Goal: Communication & Community: Share content

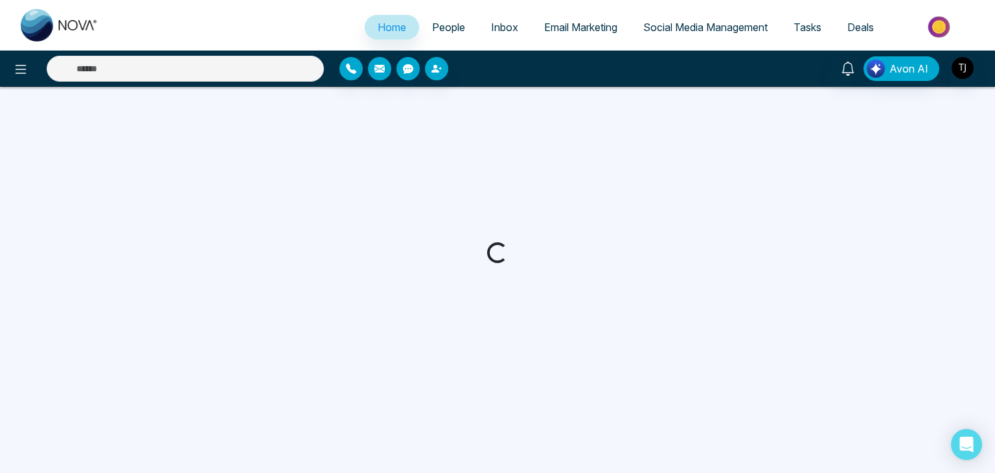
select select "*"
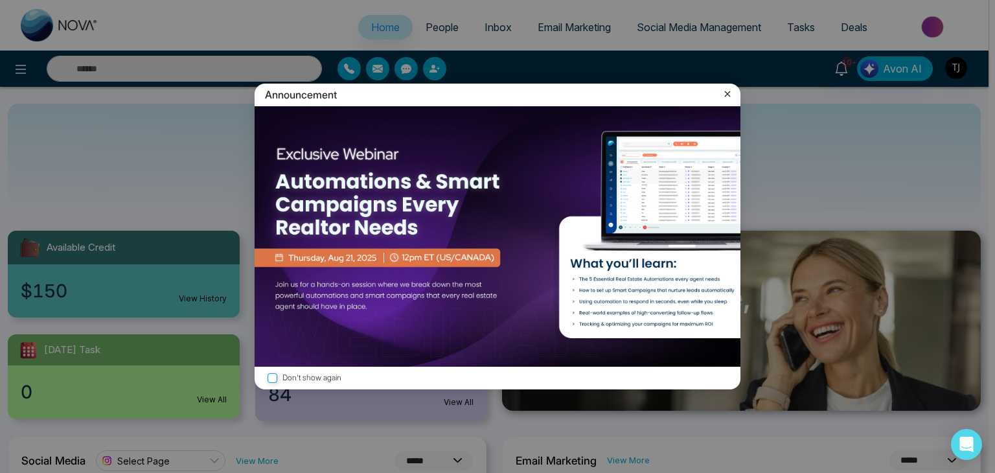
click at [727, 89] on icon at bounding box center [727, 93] width 13 height 13
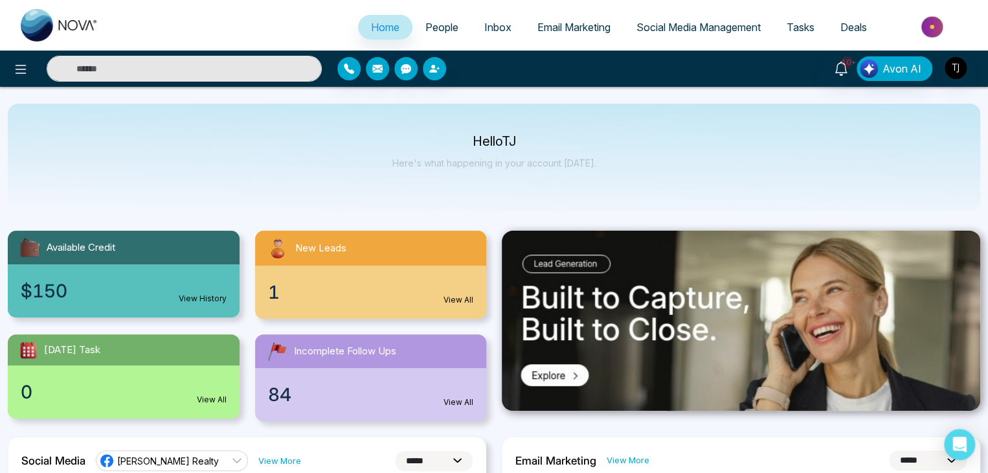
click at [666, 15] on link "Social Media Management" at bounding box center [699, 27] width 150 height 25
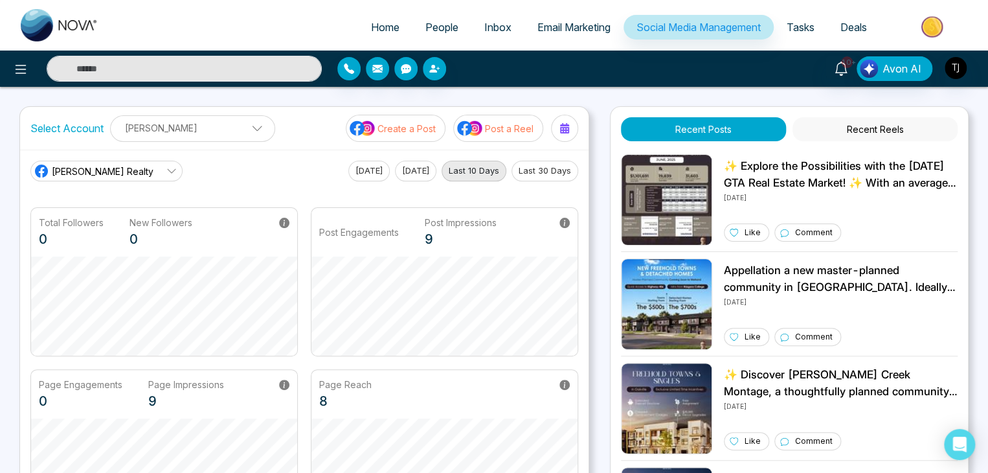
click at [495, 132] on p "Post a Reel" at bounding box center [509, 129] width 49 height 14
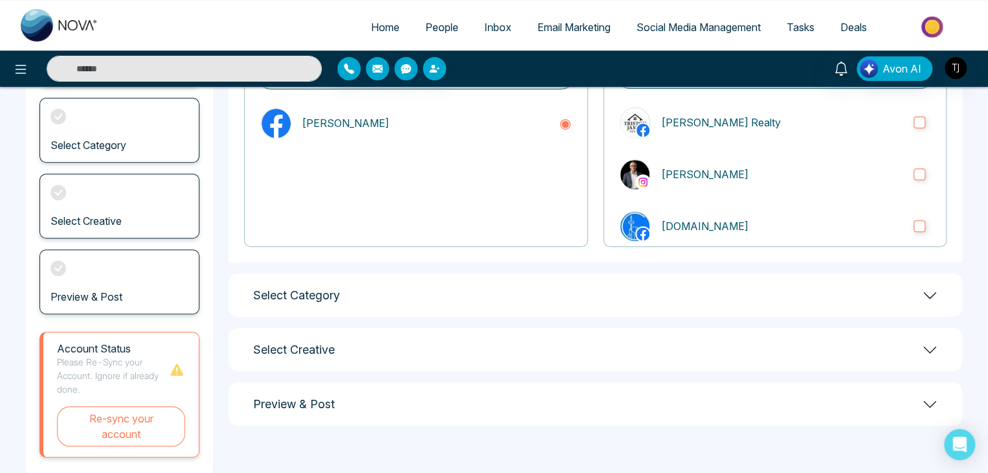
scroll to position [181, 0]
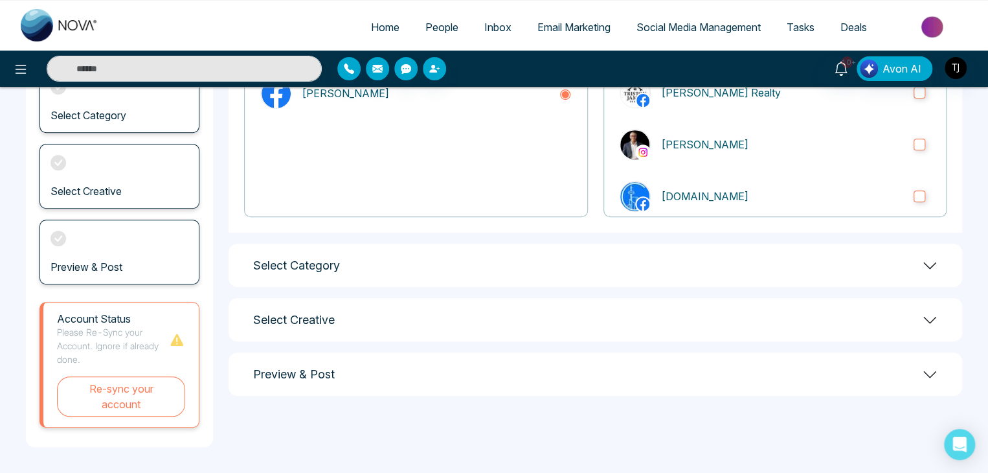
click at [502, 270] on div "Select Category" at bounding box center [596, 264] width 734 height 43
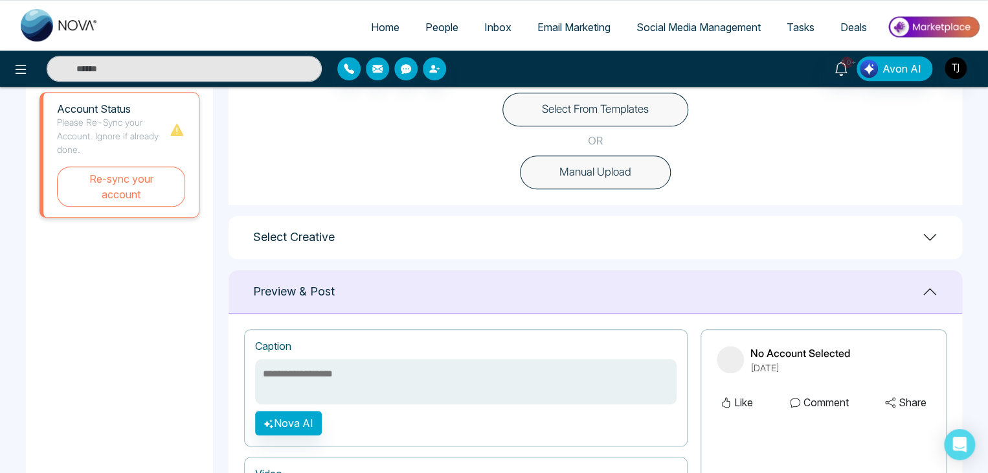
scroll to position [440, 0]
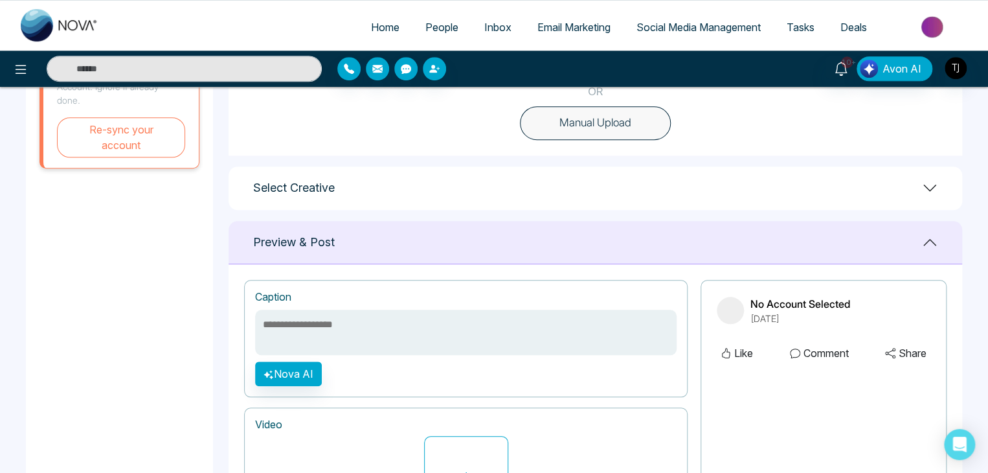
click at [518, 205] on div "Select Creative" at bounding box center [596, 187] width 734 height 43
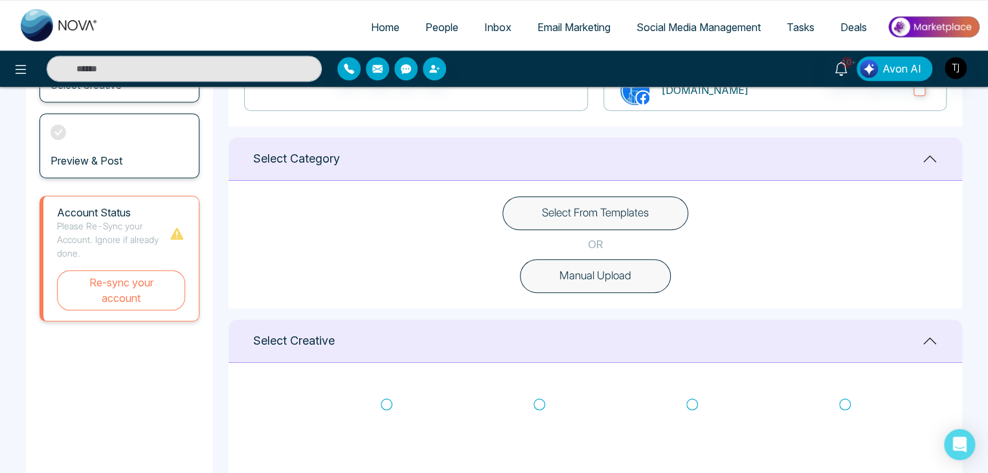
scroll to position [246, 0]
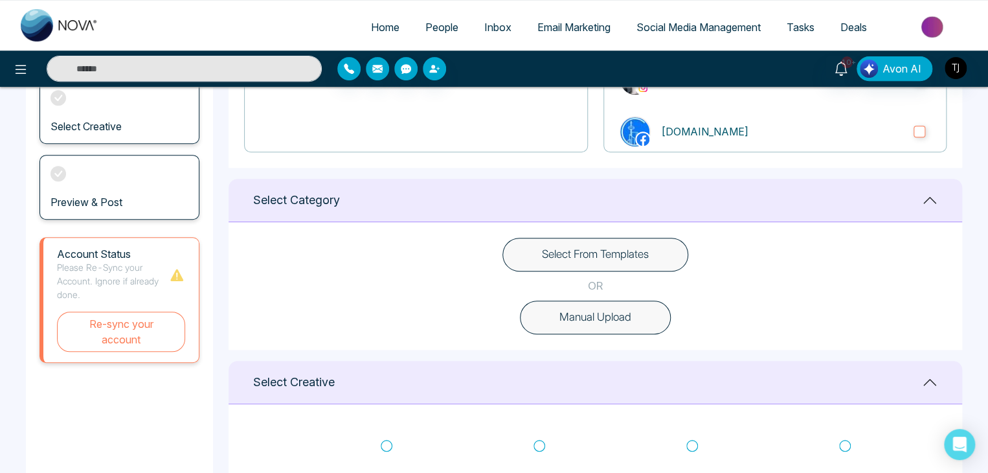
click at [927, 379] on icon at bounding box center [929, 381] width 13 height 7
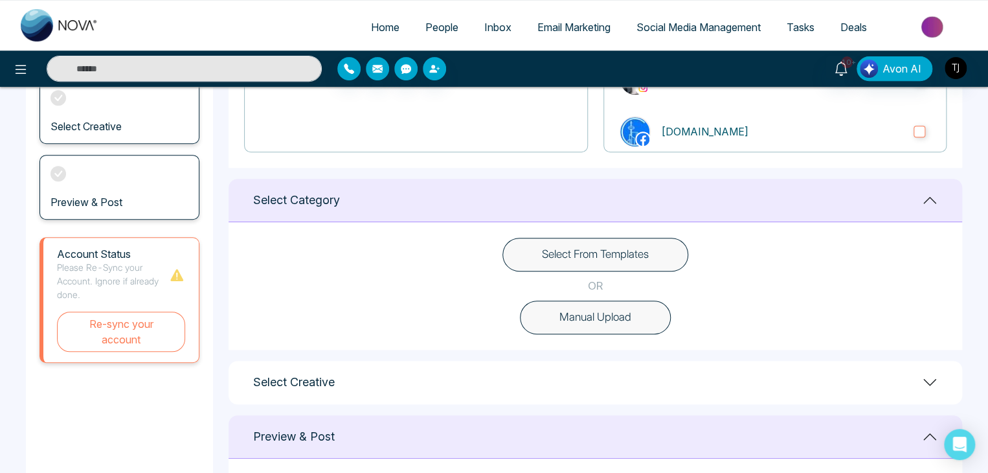
click at [927, 199] on icon at bounding box center [929, 200] width 13 height 7
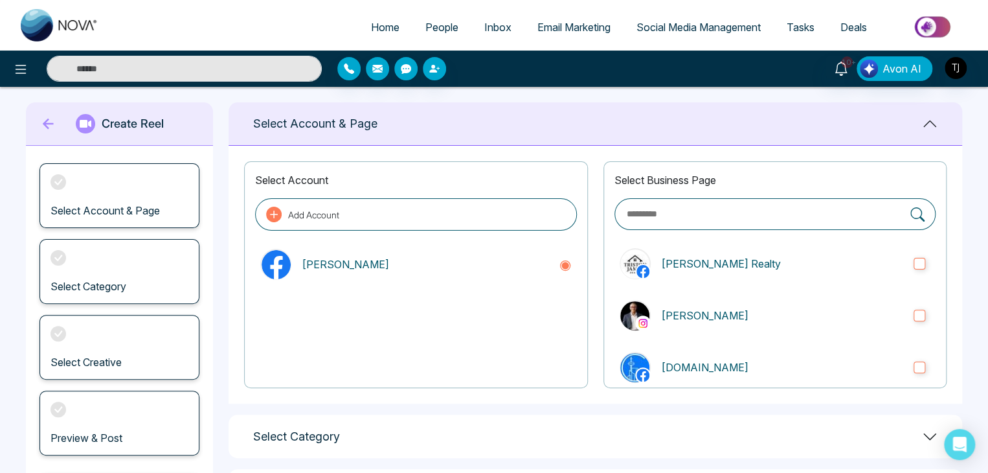
scroll to position [0, 0]
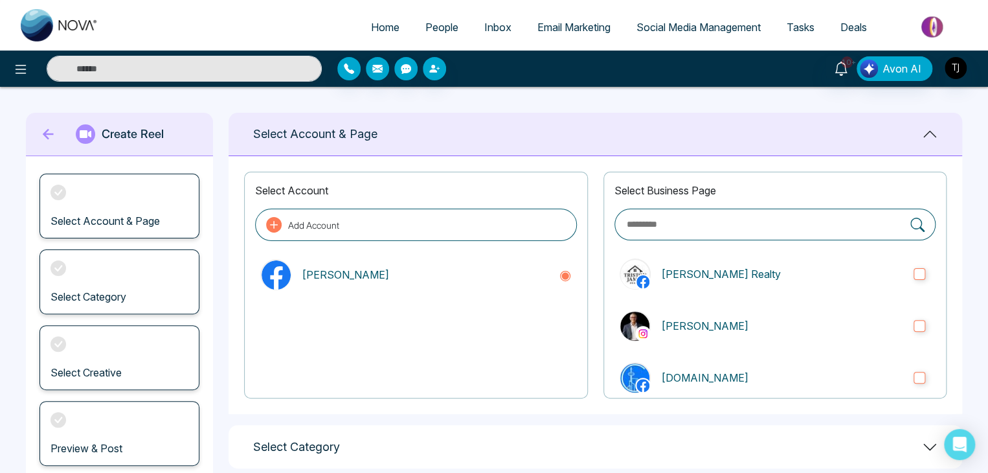
click at [932, 128] on icon at bounding box center [930, 134] width 16 height 16
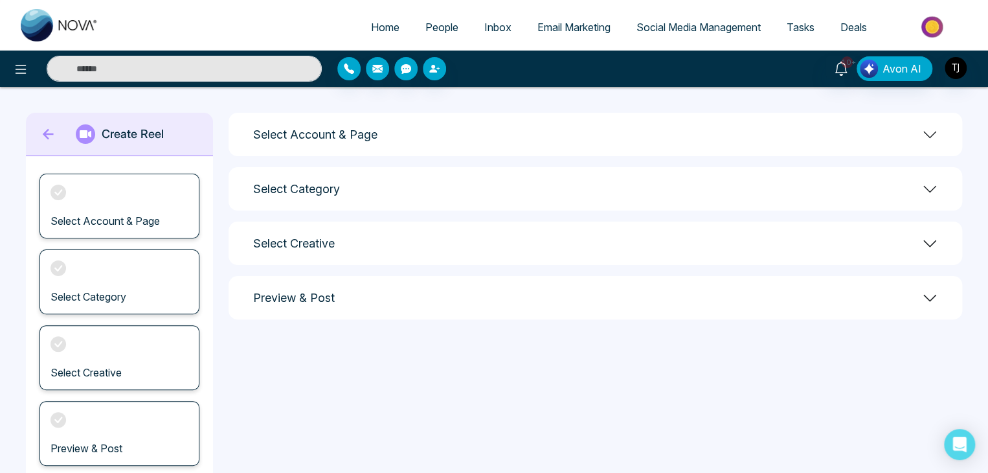
click at [399, 242] on div "Select Creative" at bounding box center [596, 242] width 734 height 43
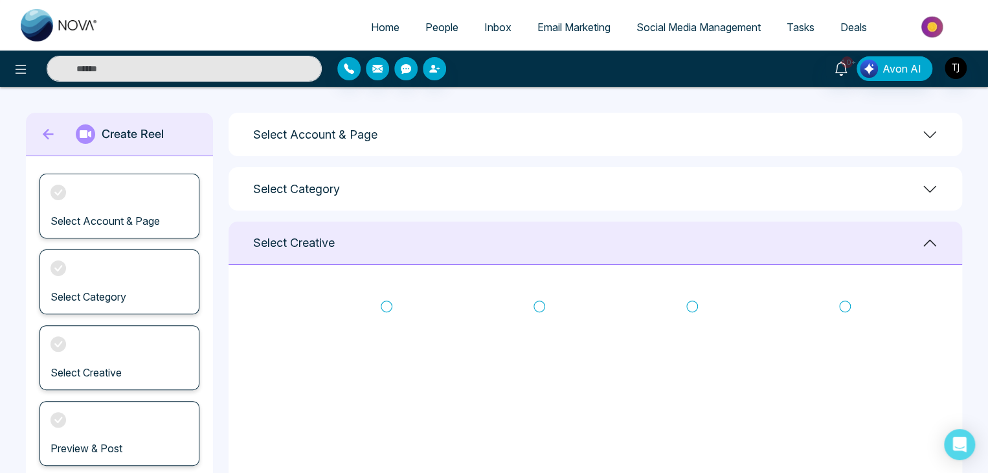
click at [931, 242] on icon at bounding box center [930, 243] width 16 height 16
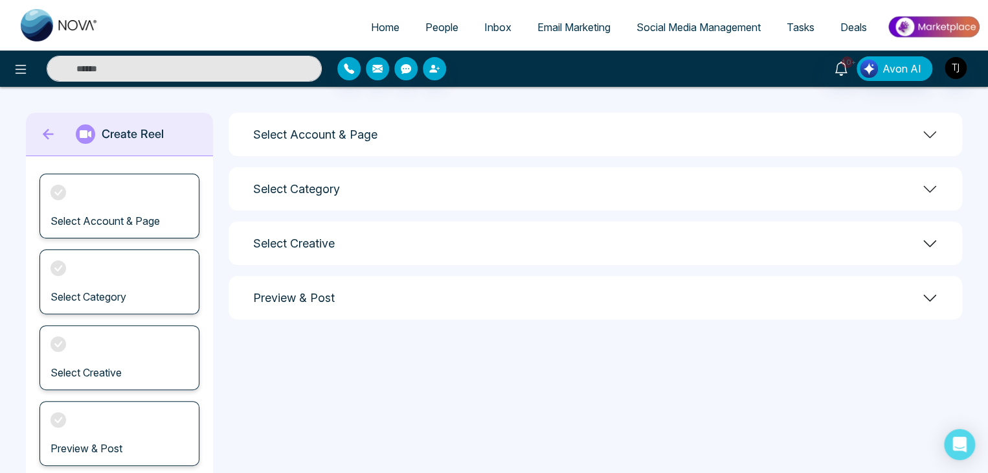
click at [684, 25] on span "Social Media Management" at bounding box center [698, 27] width 124 height 13
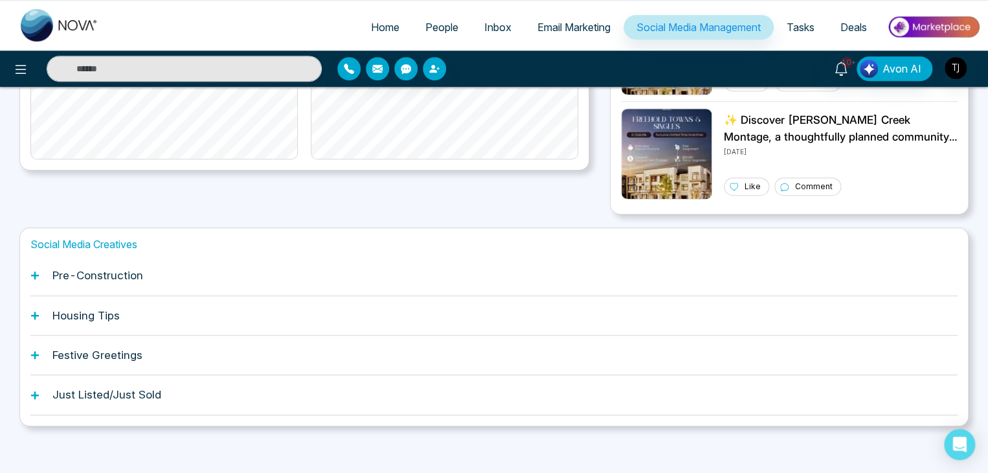
scroll to position [363, 0]
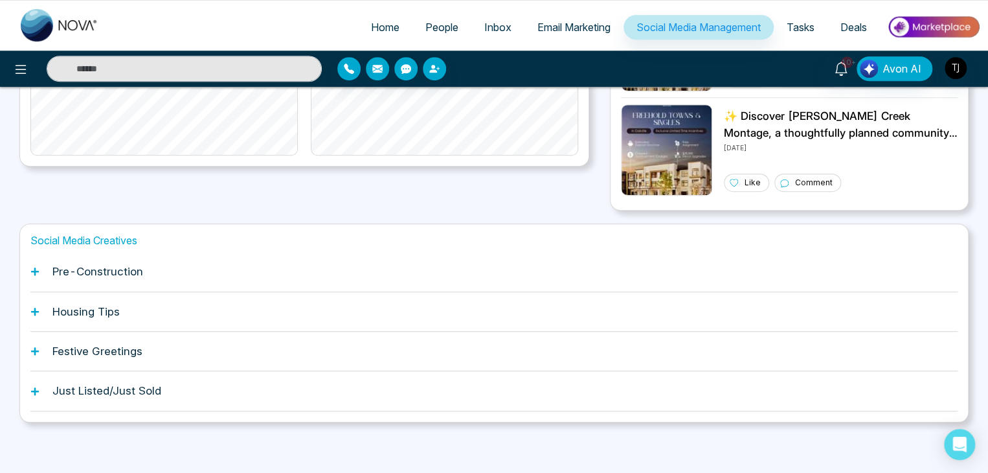
click at [105, 277] on div "Pre-Construction" at bounding box center [493, 271] width 927 height 39
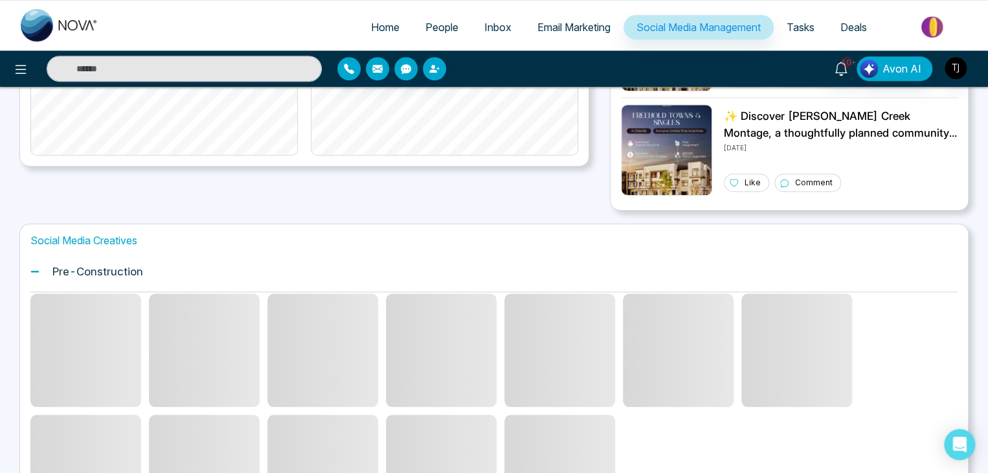
scroll to position [0, 0]
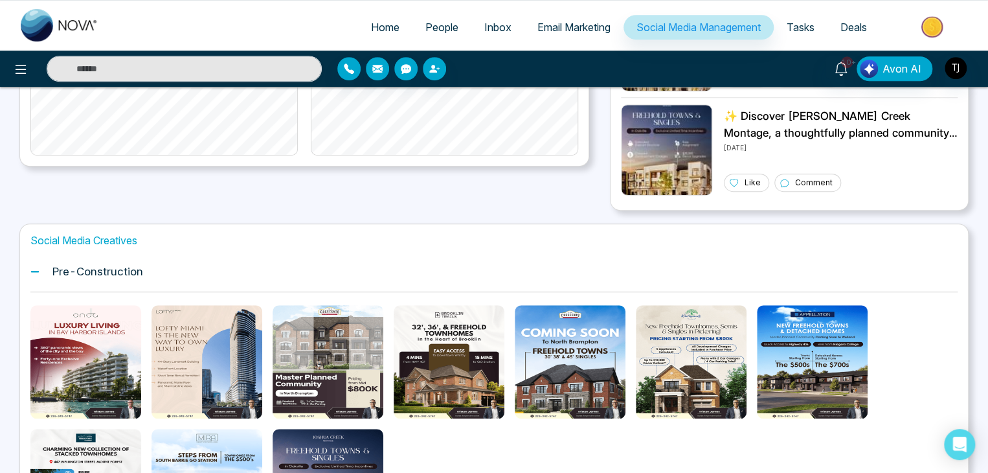
click at [107, 270] on h1 "Pre-Construction" at bounding box center [97, 271] width 91 height 13
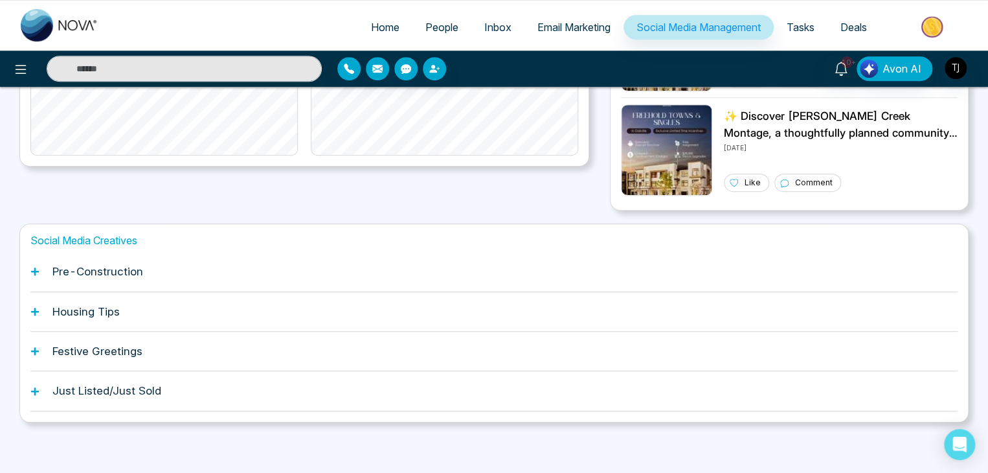
click at [71, 305] on h1 "Housing Tips" at bounding box center [85, 311] width 67 height 13
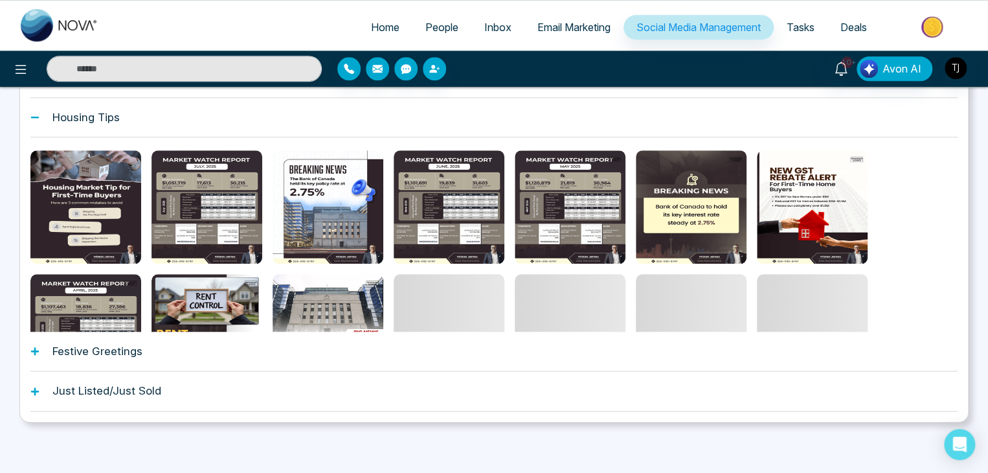
click at [63, 117] on h1 "Housing Tips" at bounding box center [85, 117] width 67 height 13
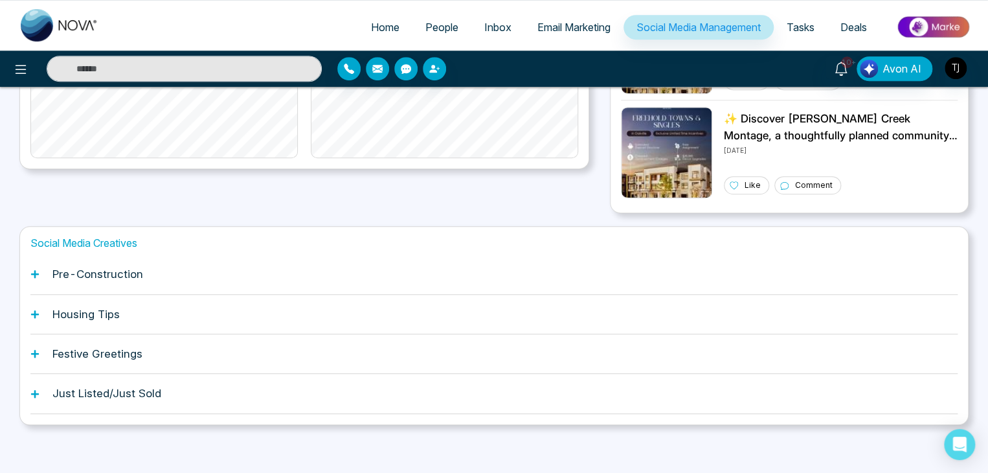
scroll to position [363, 0]
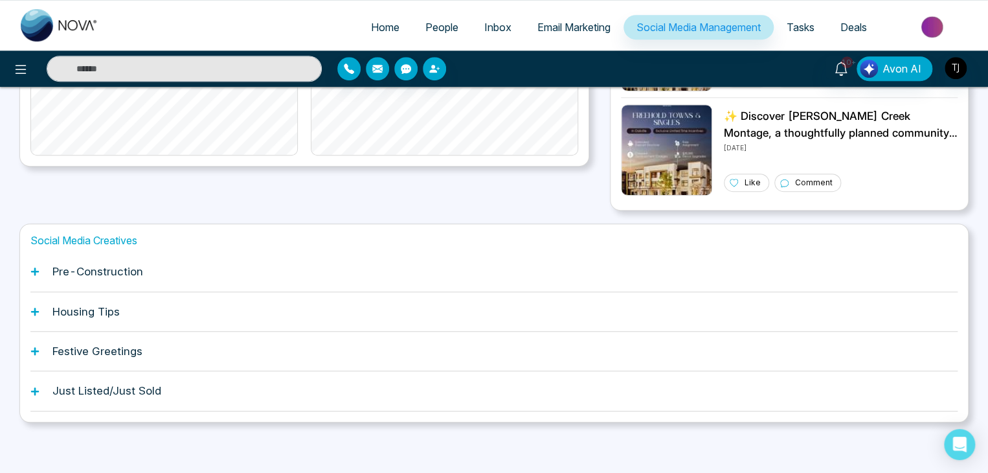
click at [204, 281] on div "Pre-Construction" at bounding box center [493, 271] width 927 height 39
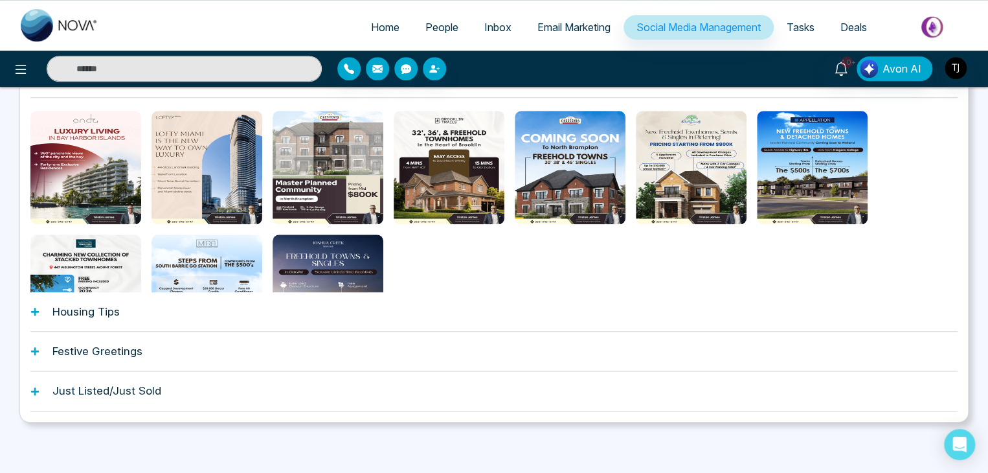
scroll to position [557, 0]
click at [187, 307] on div "Housing Tips" at bounding box center [493, 311] width 927 height 39
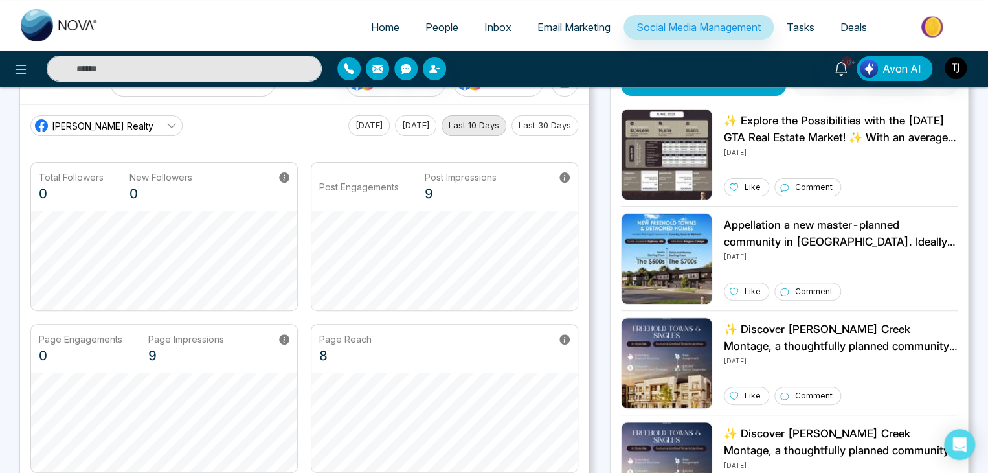
scroll to position [0, 0]
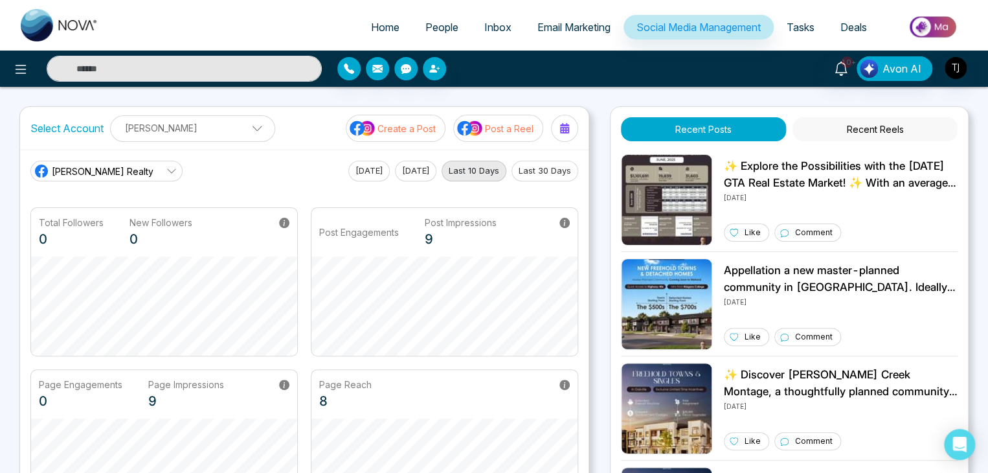
click at [480, 128] on img at bounding box center [470, 128] width 26 height 17
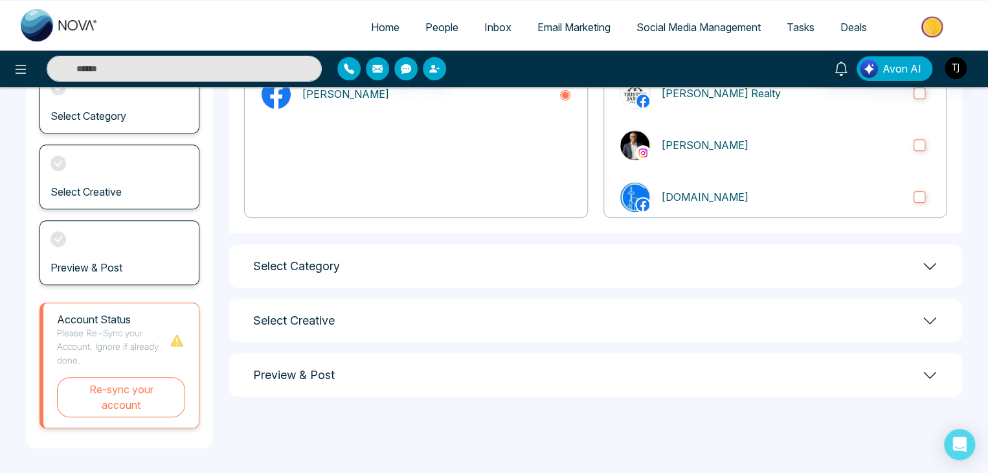
scroll to position [181, 0]
click at [256, 258] on h1 "Select Category" at bounding box center [296, 265] width 87 height 14
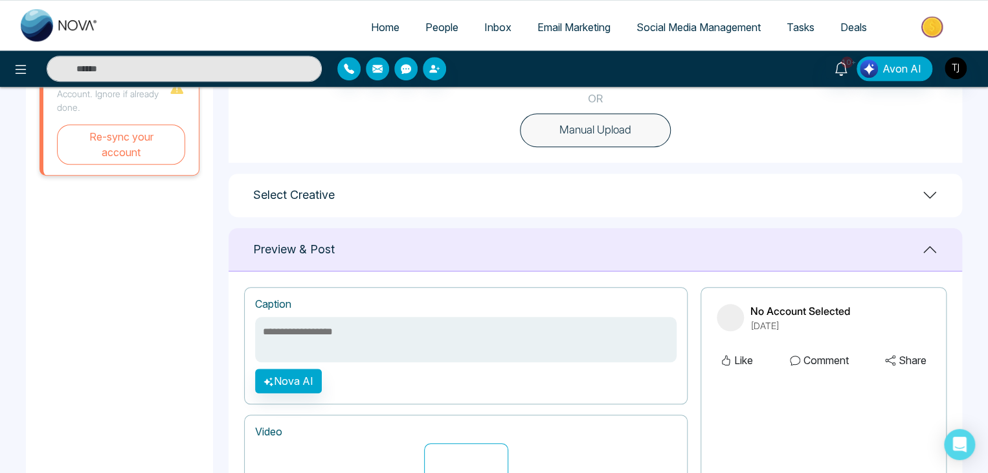
scroll to position [440, 0]
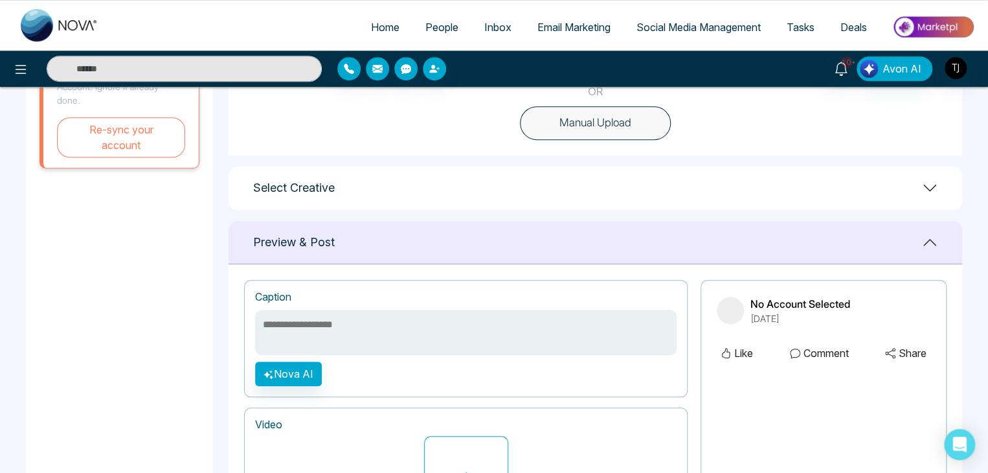
click at [314, 210] on div "Select Account & Page Select Account Add Account [PERSON_NAME] Select Business …" at bounding box center [596, 126] width 734 height 909
click at [315, 208] on div "Select Creative Select Select Select Select Select Select" at bounding box center [596, 187] width 734 height 43
click at [323, 197] on div "Select Creative" at bounding box center [596, 187] width 734 height 43
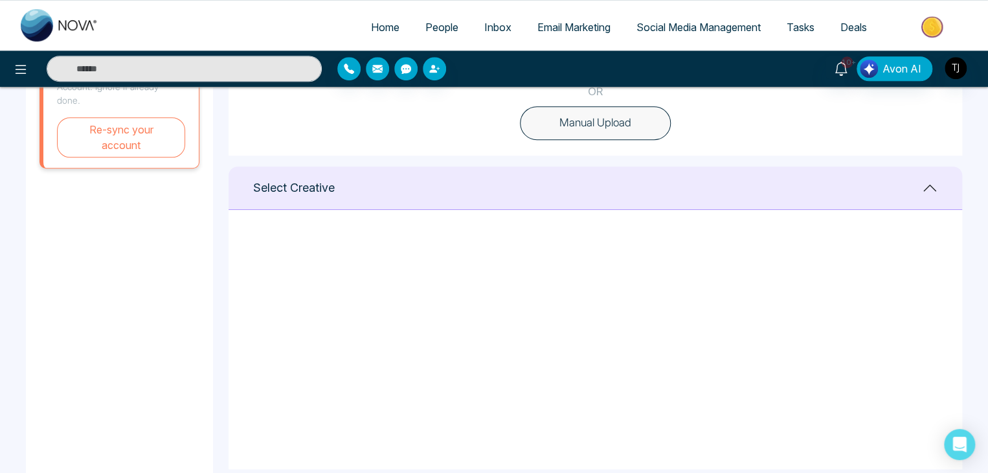
scroll to position [315, 0]
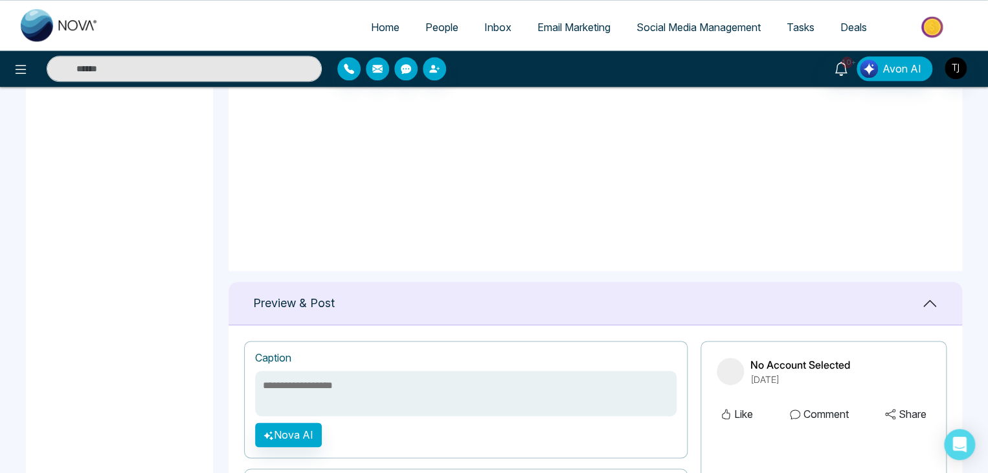
click at [381, 284] on div "Preview & Post" at bounding box center [596, 303] width 734 height 43
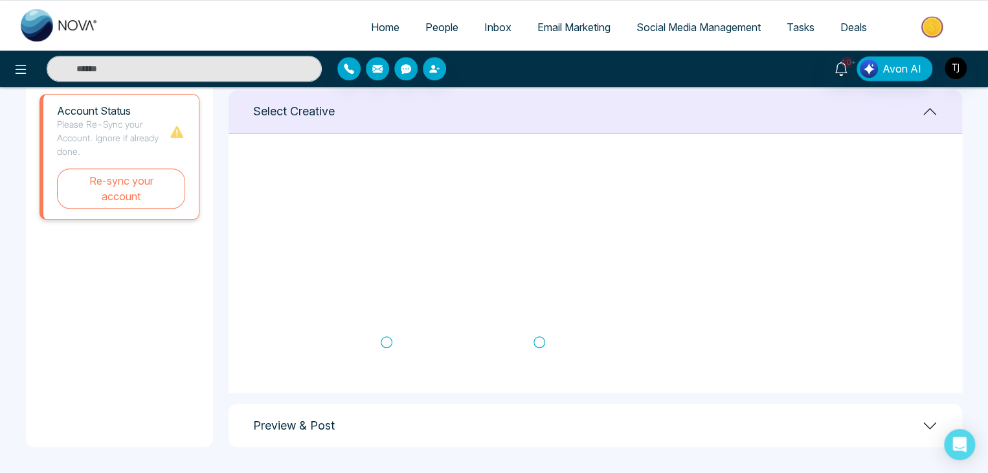
scroll to position [56, 0]
click at [424, 117] on div "Select Creative" at bounding box center [596, 111] width 734 height 43
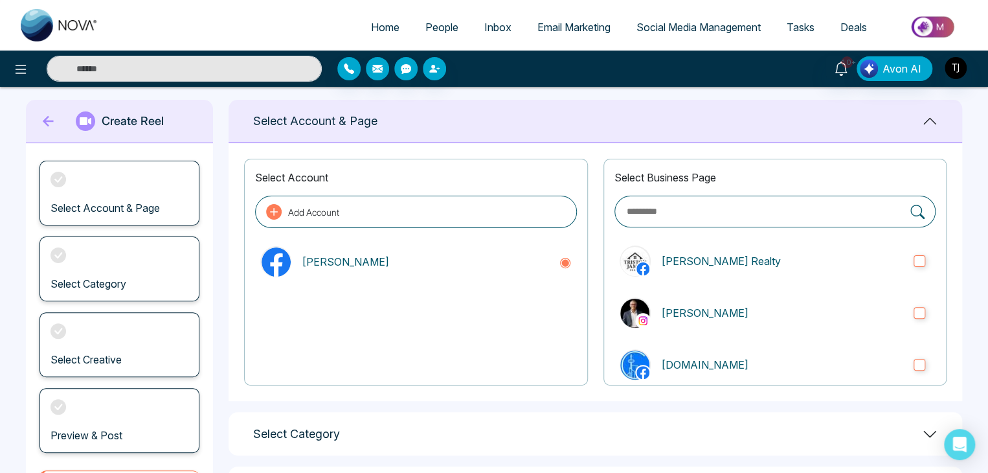
scroll to position [0, 0]
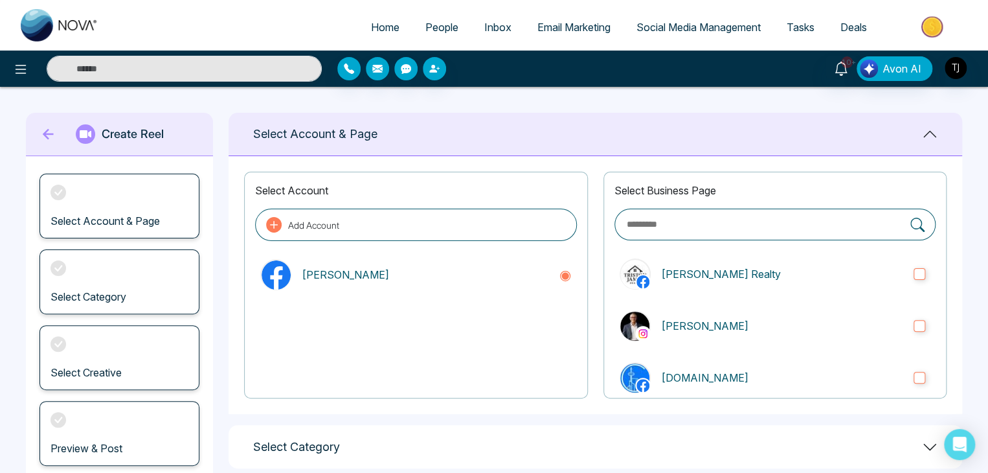
click at [418, 144] on div "Select Account & Page" at bounding box center [596, 134] width 734 height 43
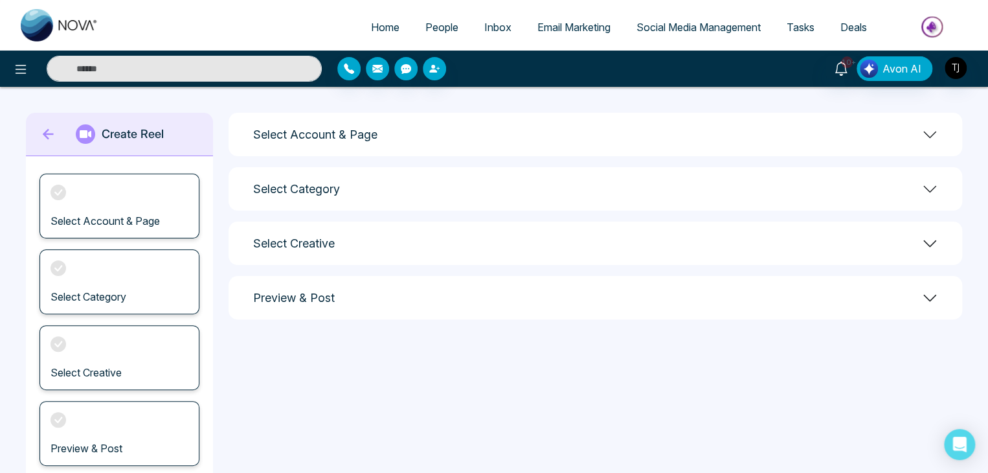
click at [358, 291] on div "Preview & Post" at bounding box center [596, 297] width 734 height 43
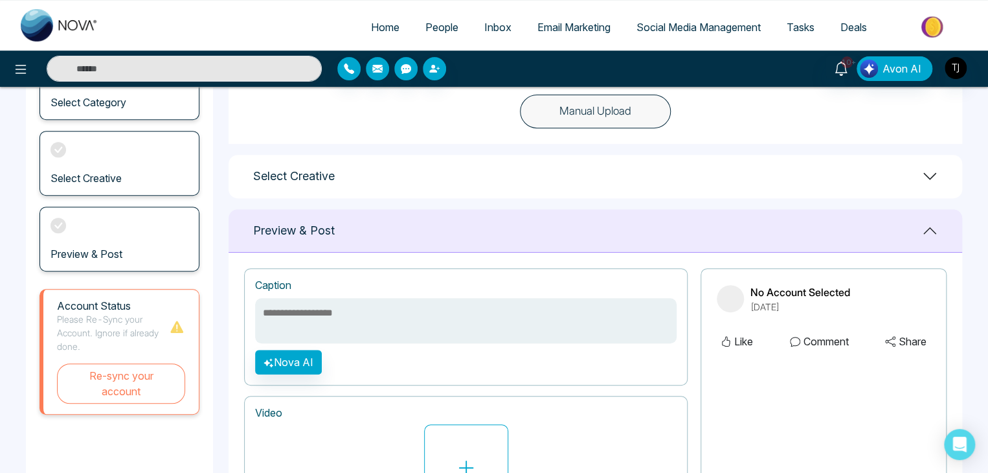
click at [396, 225] on div "Preview & Post" at bounding box center [596, 230] width 734 height 43
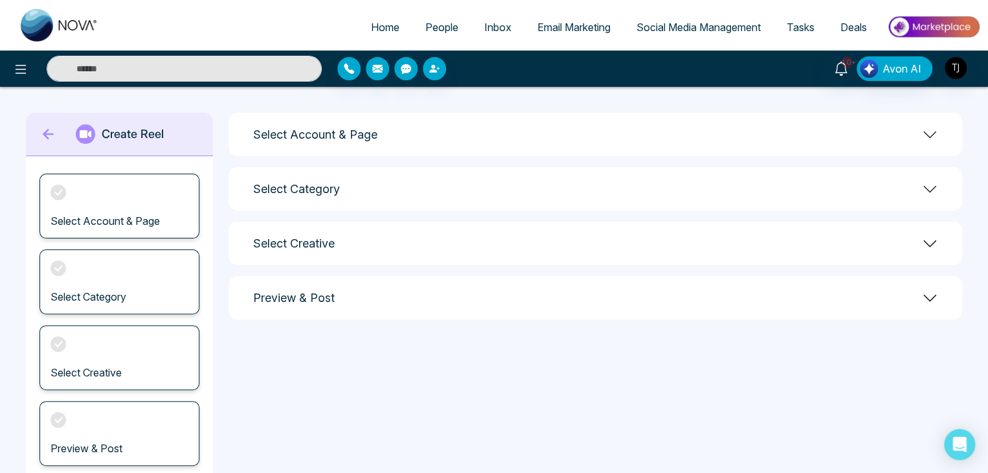
click at [440, 135] on div "Select Account & Page" at bounding box center [596, 134] width 734 height 43
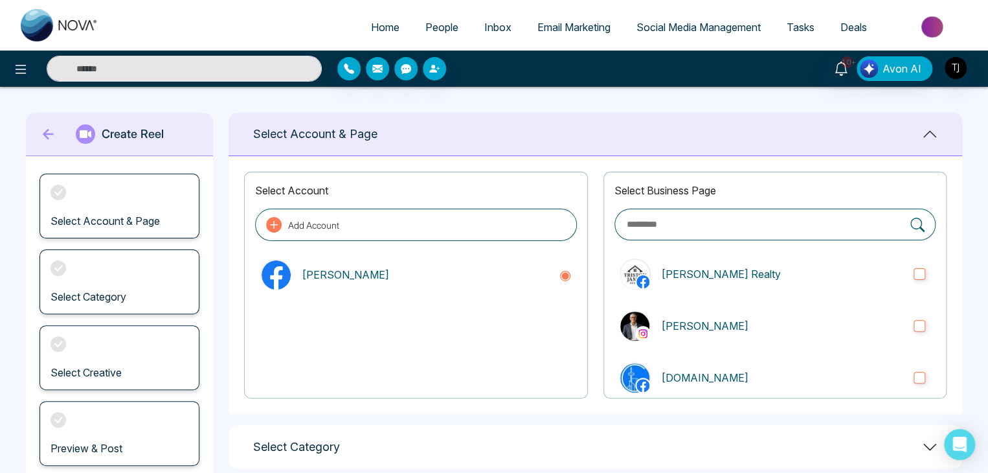
click at [440, 135] on div "Select Account & Page" at bounding box center [596, 134] width 734 height 43
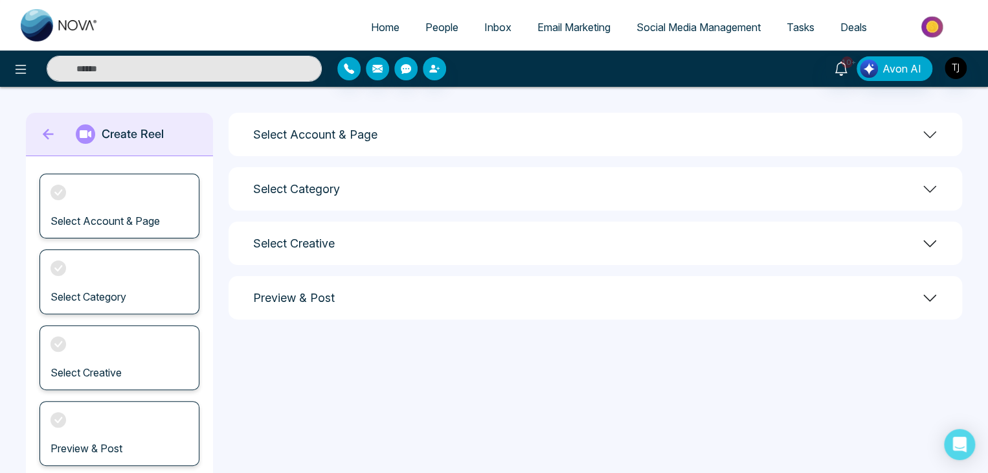
click at [417, 186] on div "Select Category" at bounding box center [596, 188] width 734 height 43
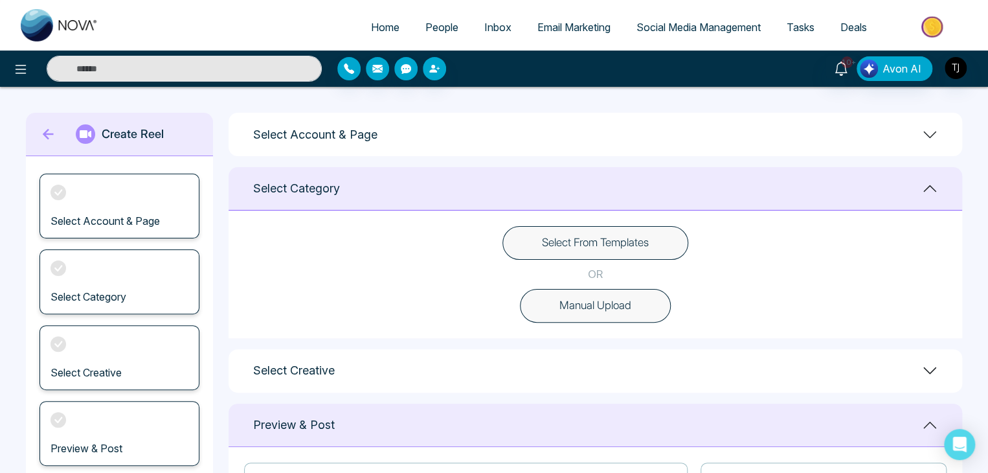
click at [417, 186] on div "Select Category" at bounding box center [596, 188] width 734 height 43
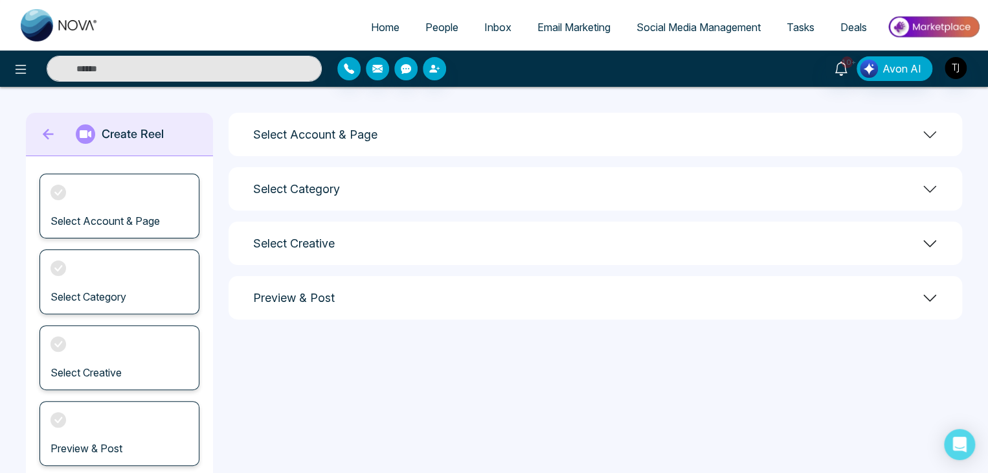
click at [398, 227] on div "Select Creative" at bounding box center [596, 242] width 734 height 43
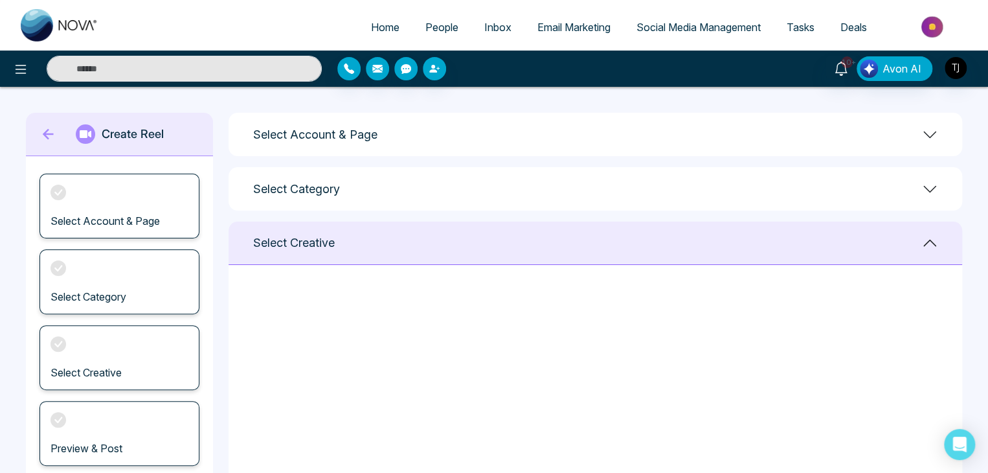
click at [398, 227] on div "Select Creative" at bounding box center [596, 242] width 734 height 43
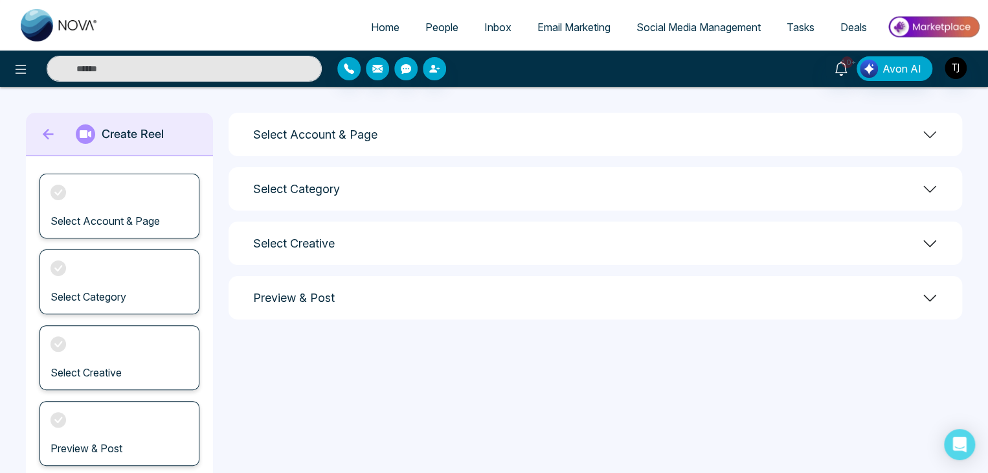
click at [373, 292] on div "Preview & Post" at bounding box center [596, 297] width 734 height 43
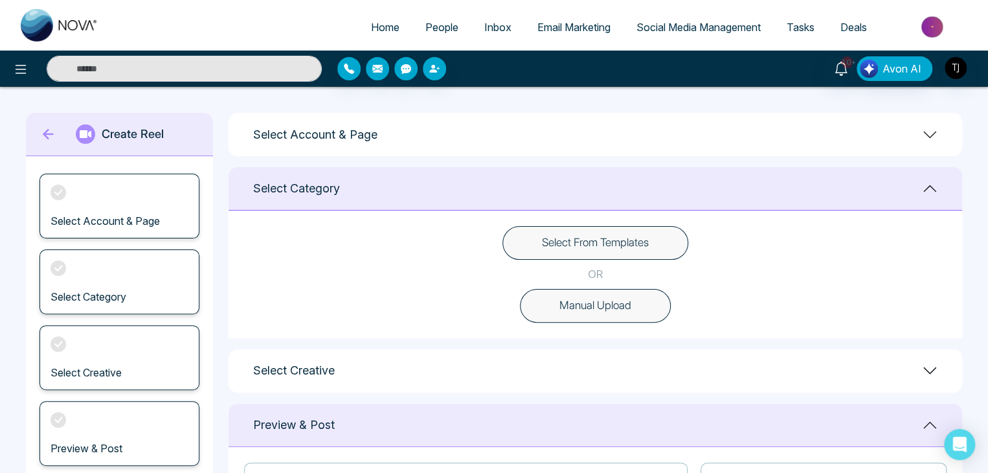
click at [409, 186] on div "Select Category" at bounding box center [596, 188] width 734 height 43
